Goal: Task Accomplishment & Management: Use online tool/utility

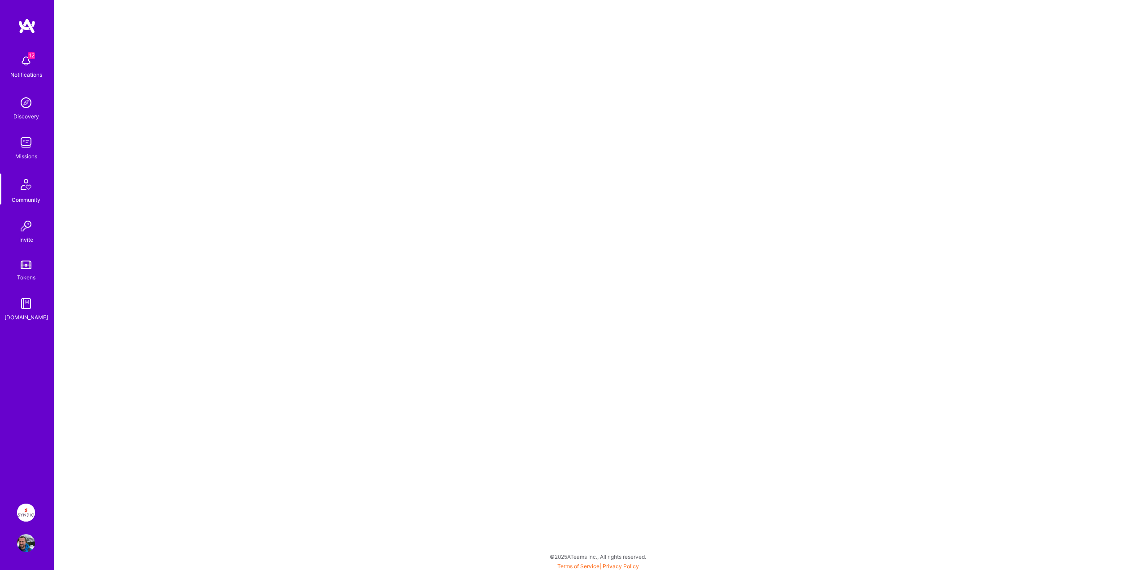
click at [24, 509] on img at bounding box center [26, 513] width 18 height 18
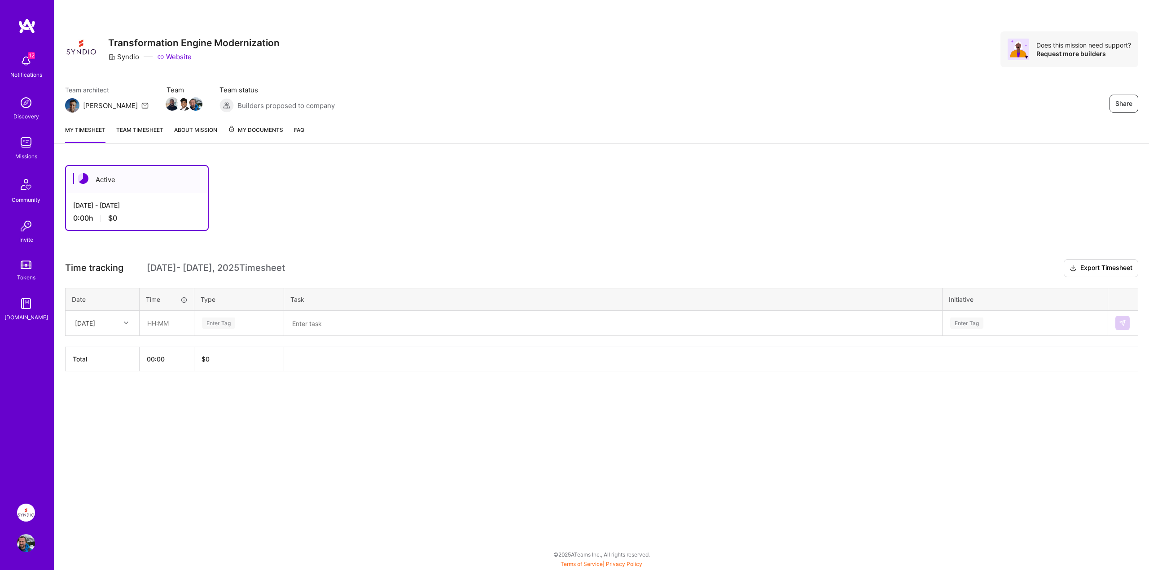
click at [130, 129] on link "Team timesheet" at bounding box center [139, 134] width 47 height 18
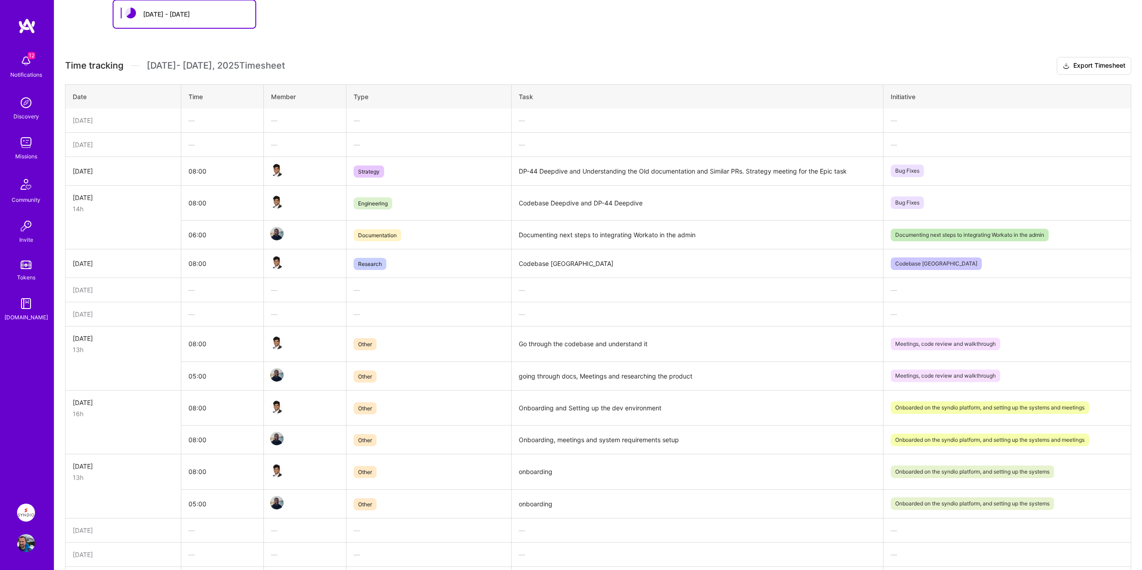
scroll to position [224, 0]
